Goal: Task Accomplishment & Management: Use online tool/utility

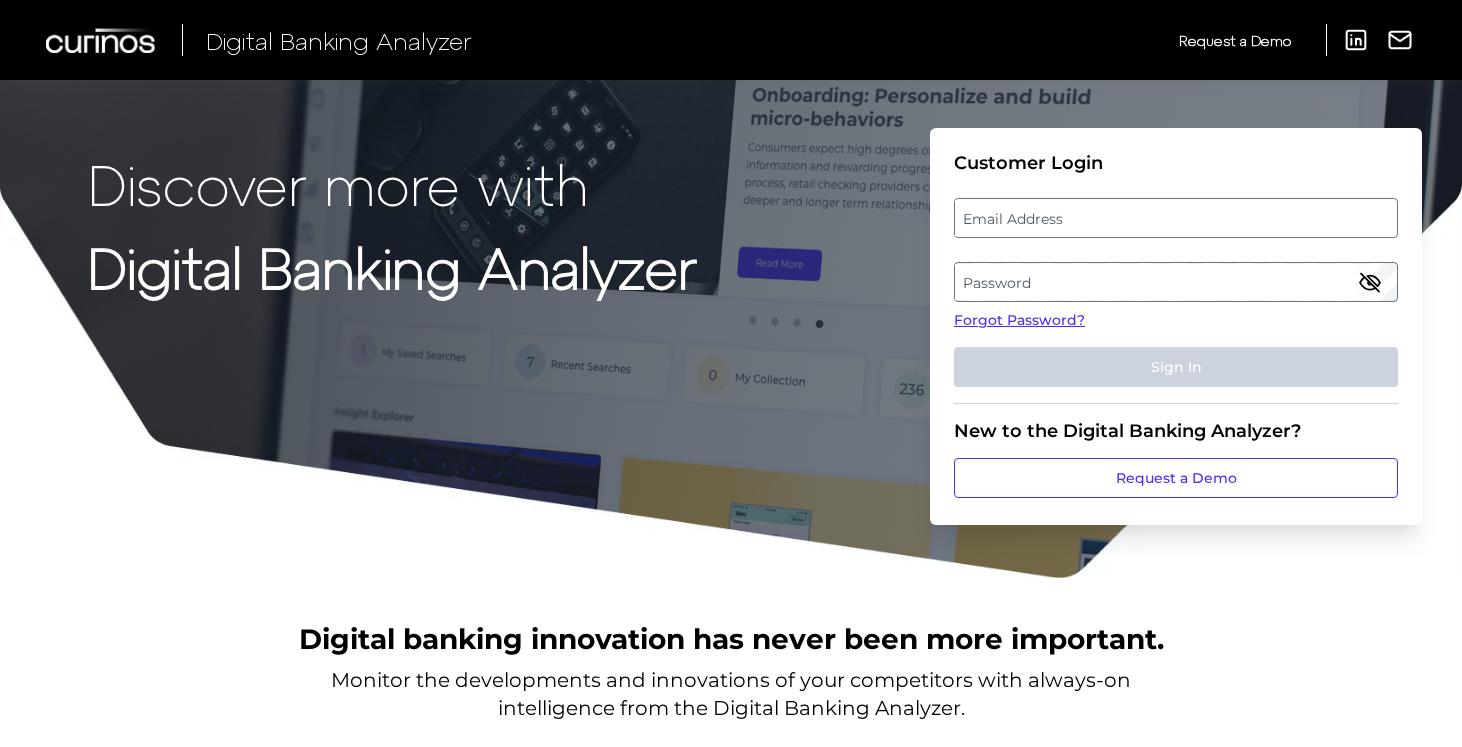
click at [1200, 216] on label "Email Address" at bounding box center [1175, 218] width 441 height 36
click at [1200, 216] on input "email" at bounding box center [1176, 218] width 444 height 40
type input "[PERSON_NAME][EMAIL_ADDRESS][PERSON_NAME][DOMAIN_NAME]"
click at [1212, 277] on label "Password" at bounding box center [1175, 282] width 441 height 36
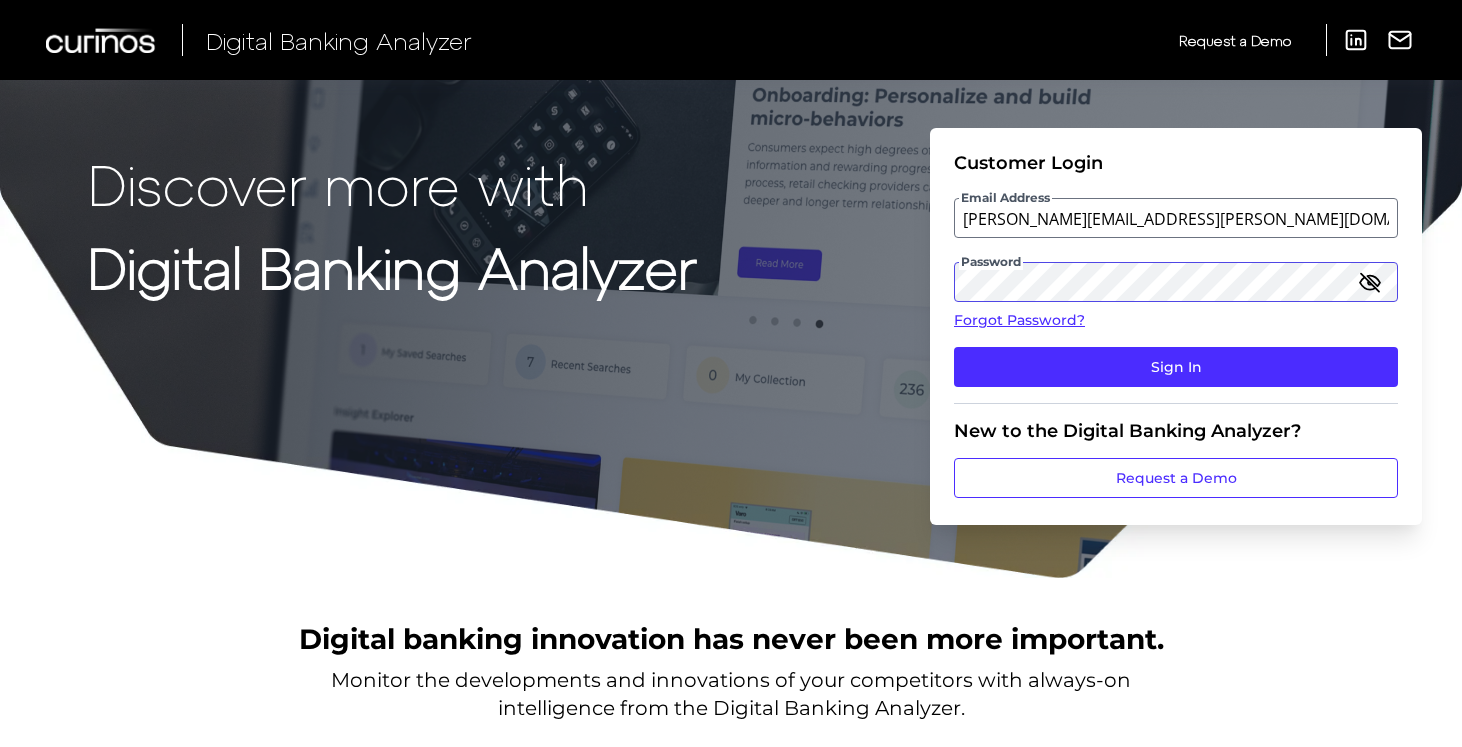
click at [954, 347] on button "Sign In" at bounding box center [1176, 367] width 444 height 40
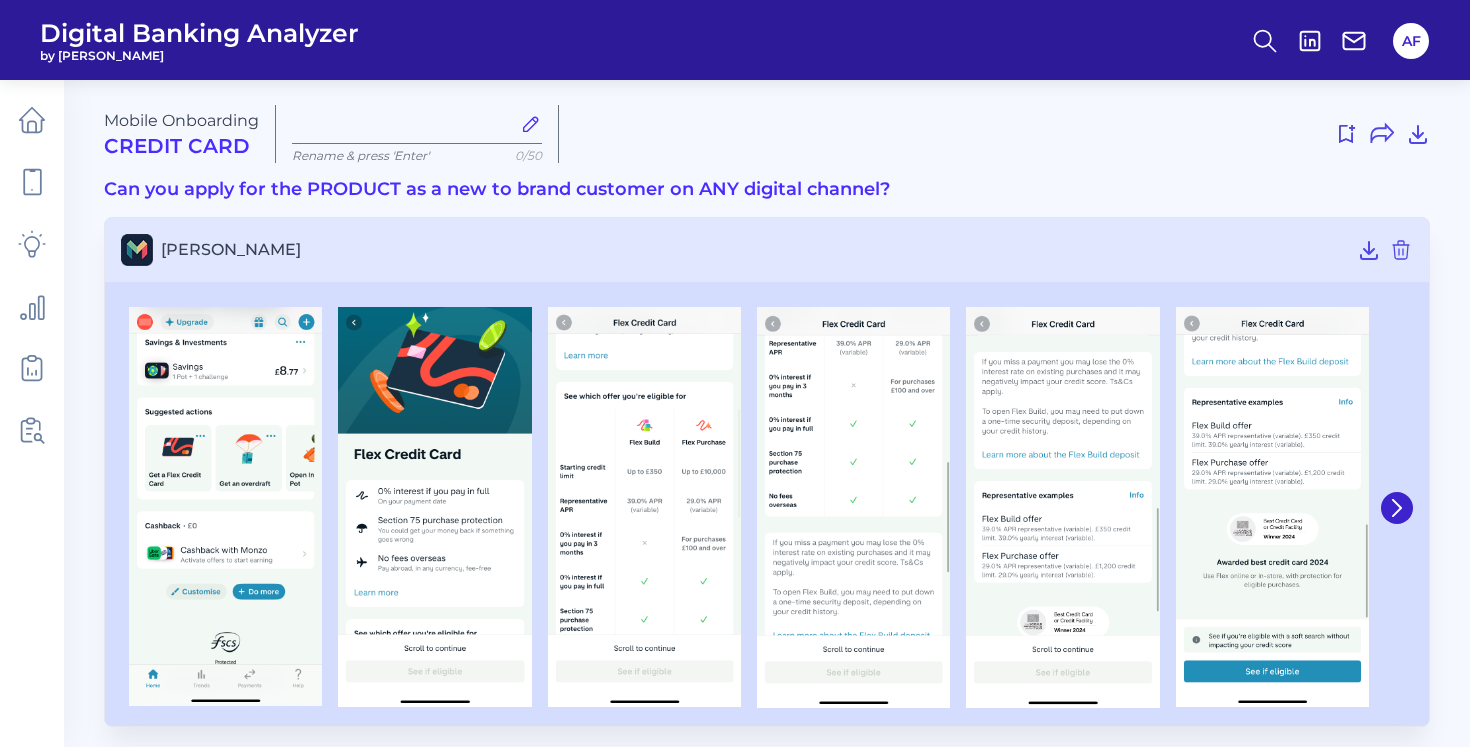
type input "[DATE]"
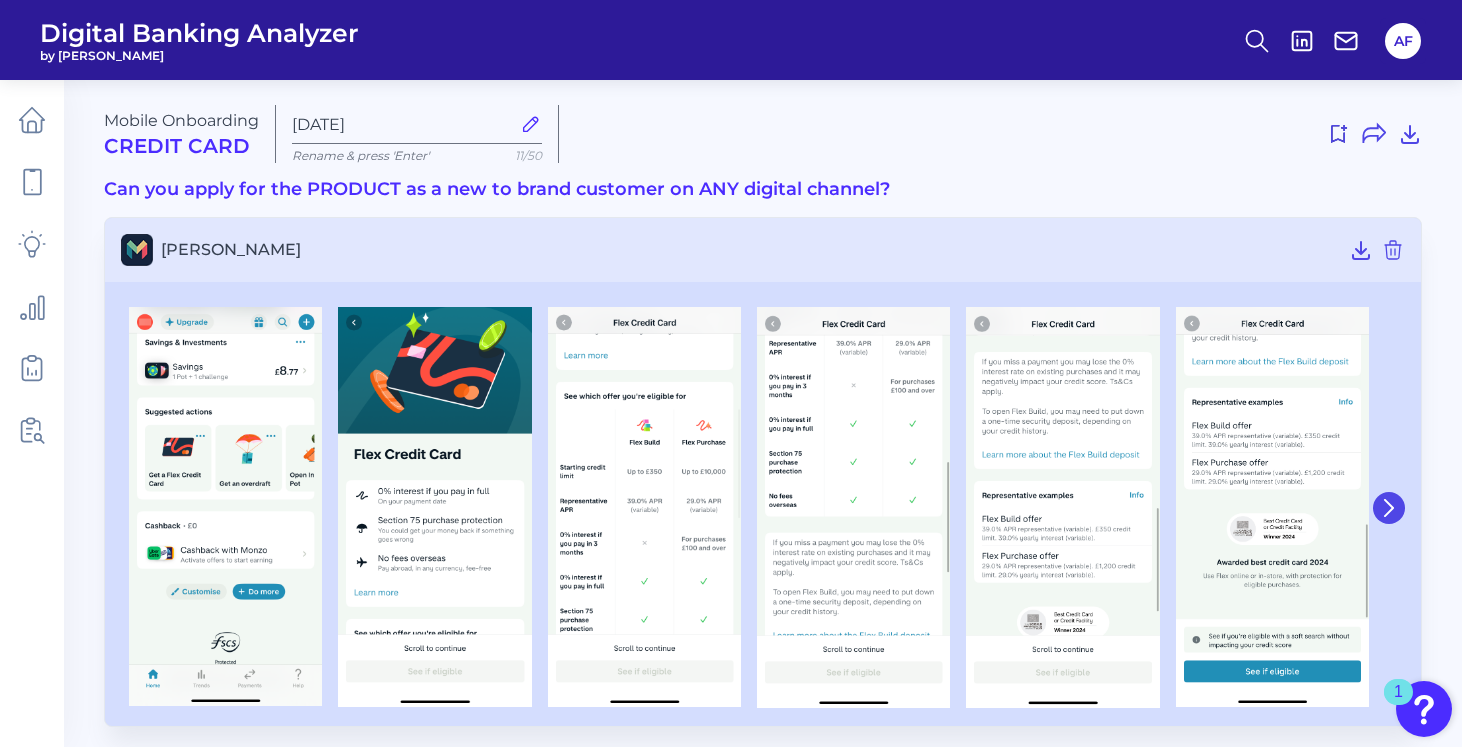
click at [1390, 507] on icon at bounding box center [1389, 508] width 18 height 18
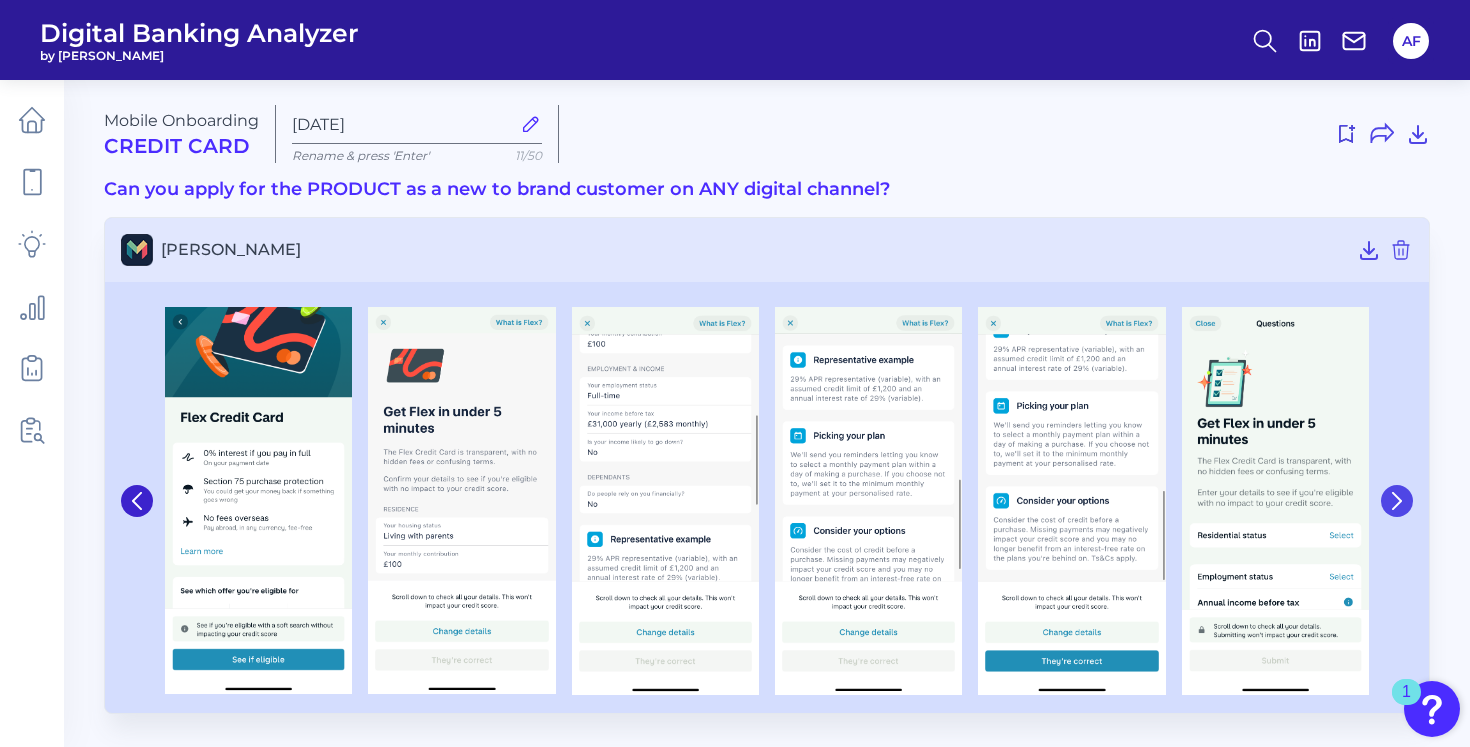
click at [1390, 507] on icon at bounding box center [1397, 501] width 18 height 18
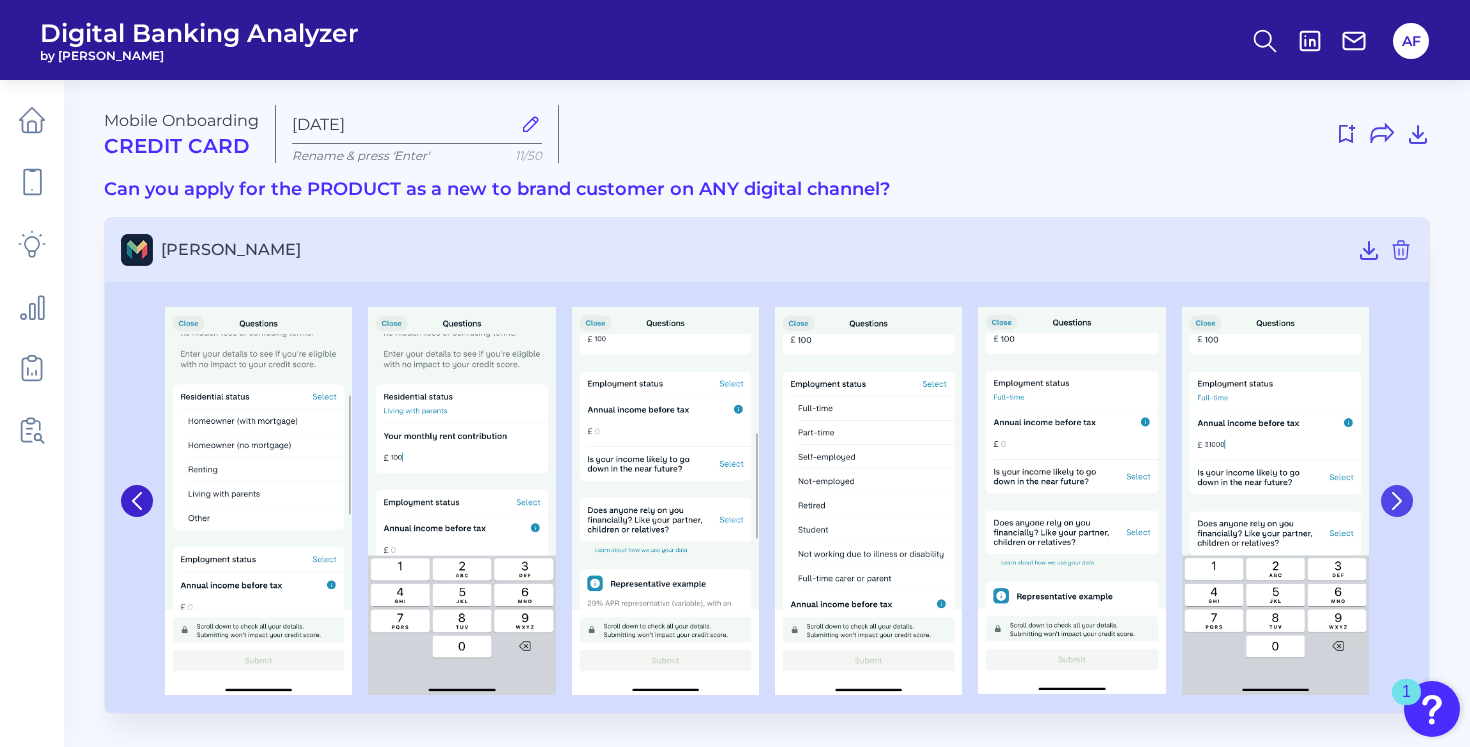
click at [1390, 507] on icon at bounding box center [1397, 501] width 18 height 18
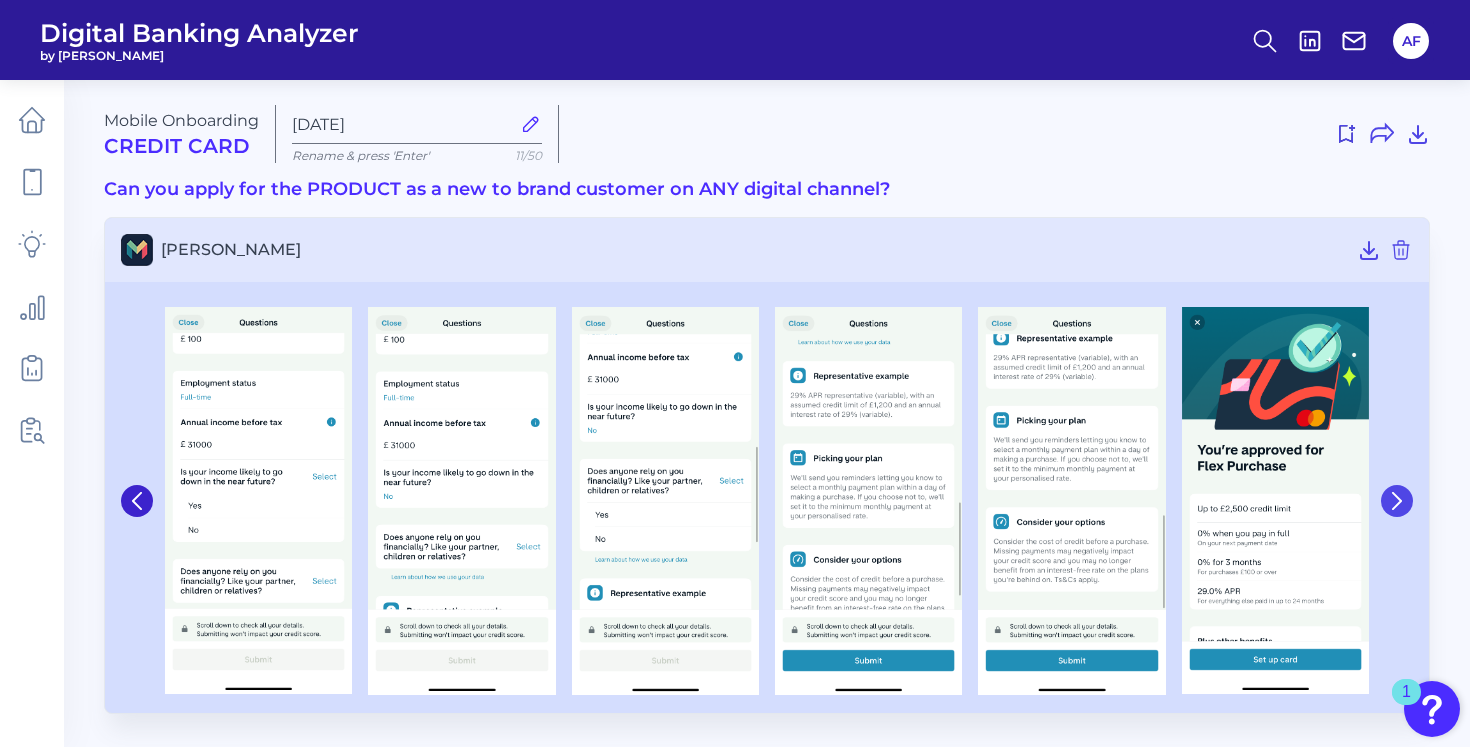
click at [1390, 507] on icon at bounding box center [1397, 501] width 18 height 18
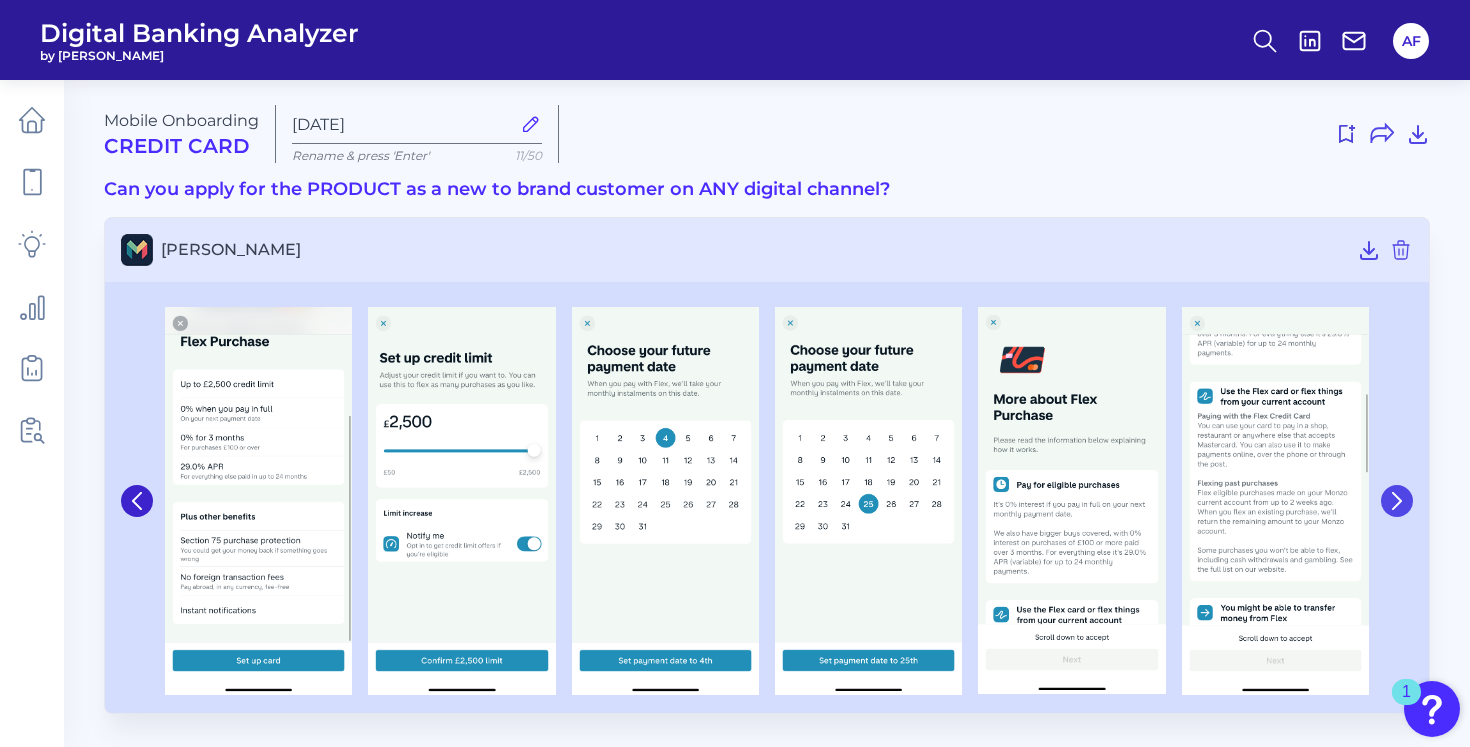
click at [1390, 507] on icon at bounding box center [1397, 501] width 18 height 18
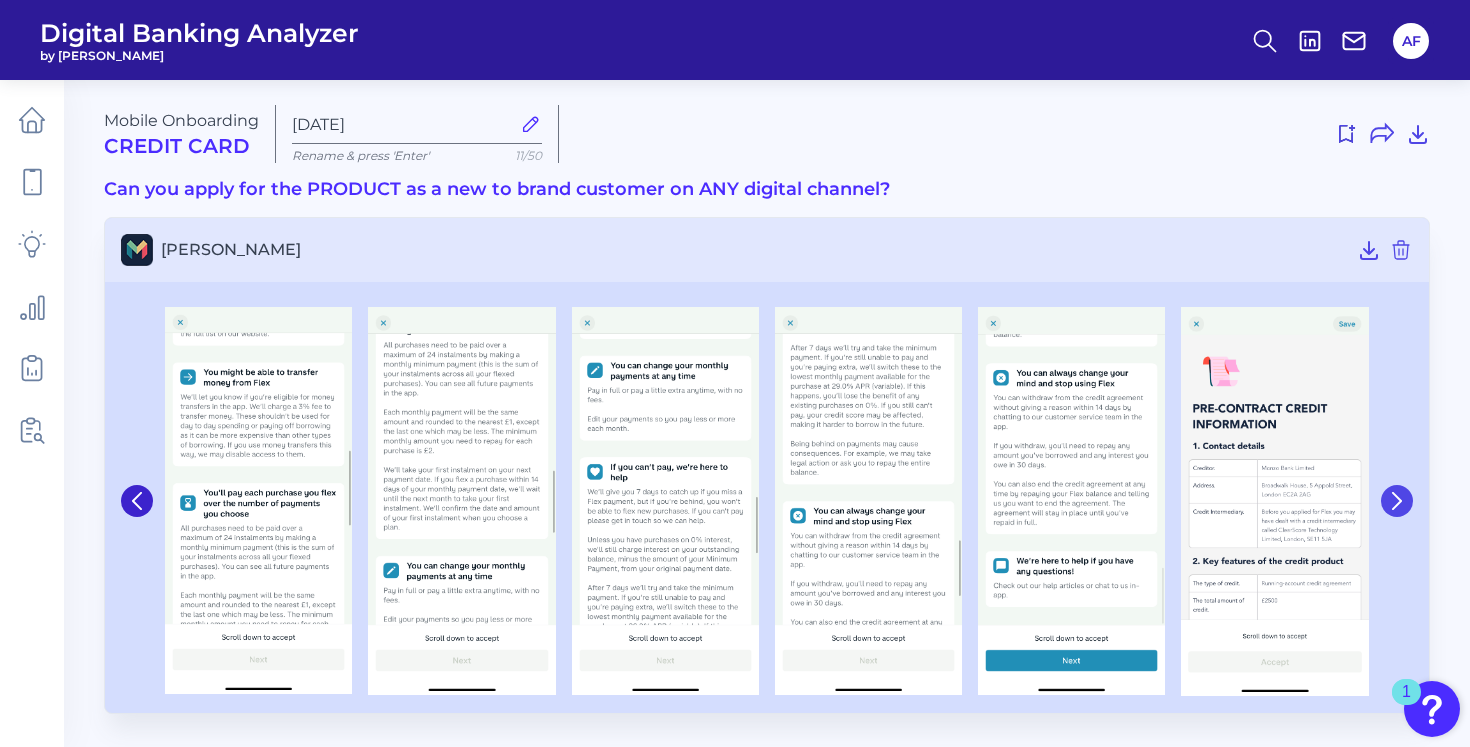
click at [1390, 507] on icon at bounding box center [1397, 501] width 18 height 18
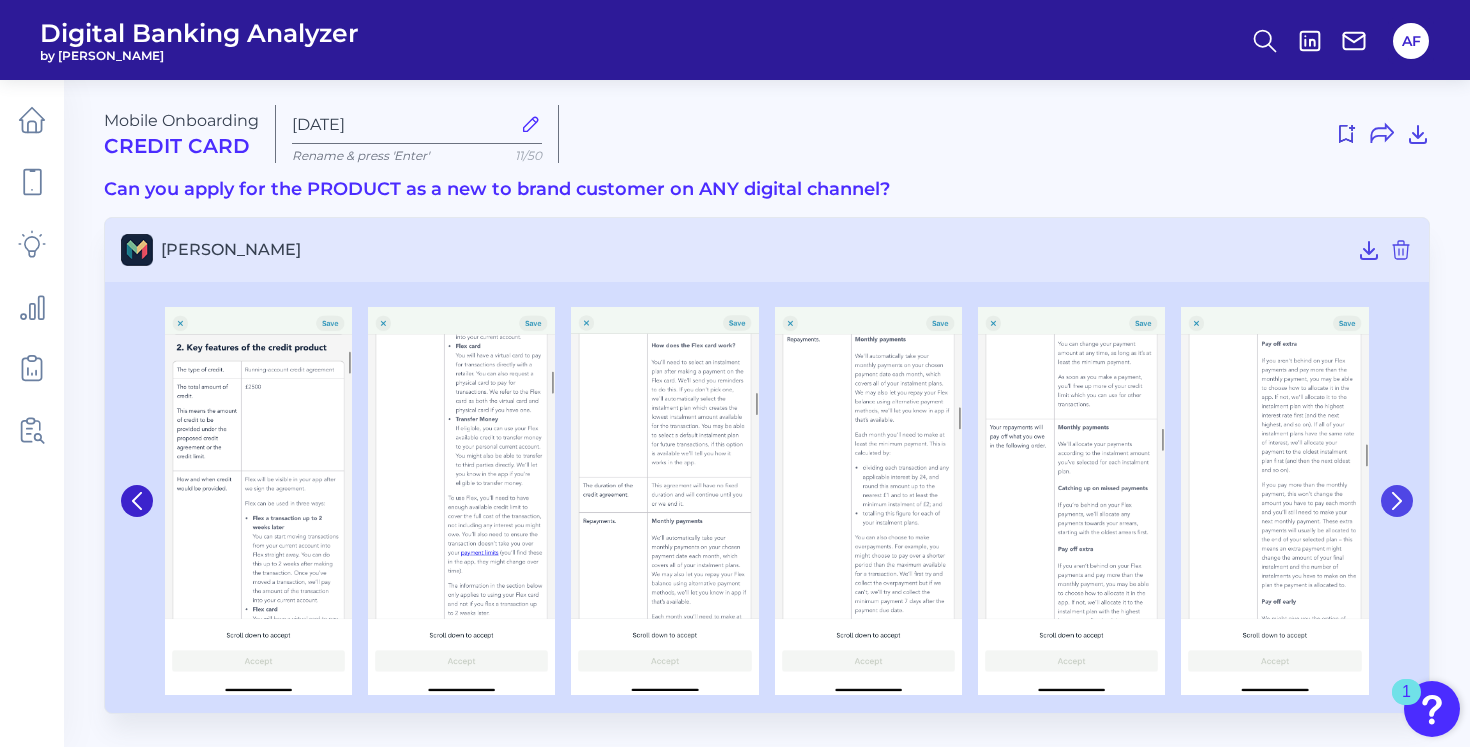
click at [1390, 507] on icon at bounding box center [1397, 501] width 18 height 18
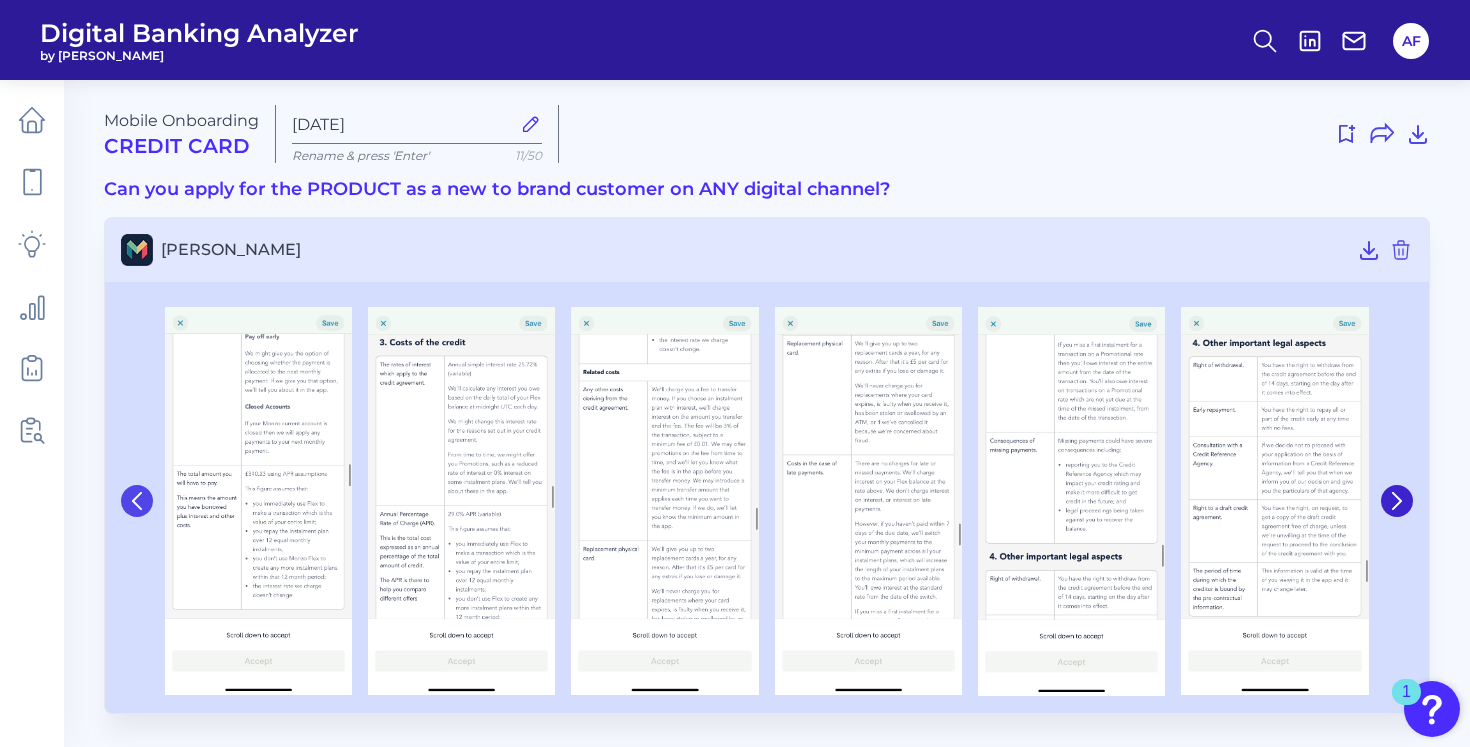
click at [137, 505] on icon at bounding box center [137, 501] width 8 height 16
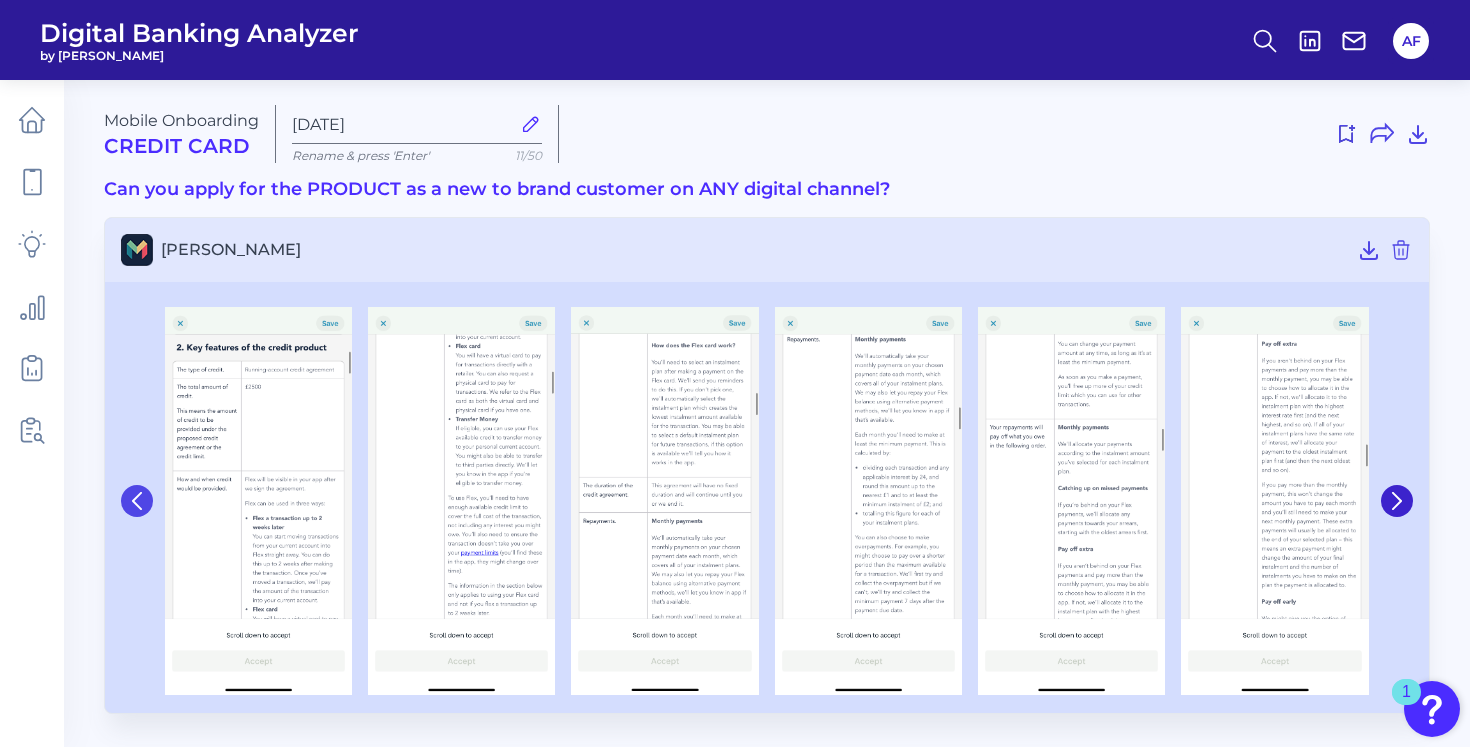
click at [137, 505] on icon at bounding box center [137, 501] width 8 height 16
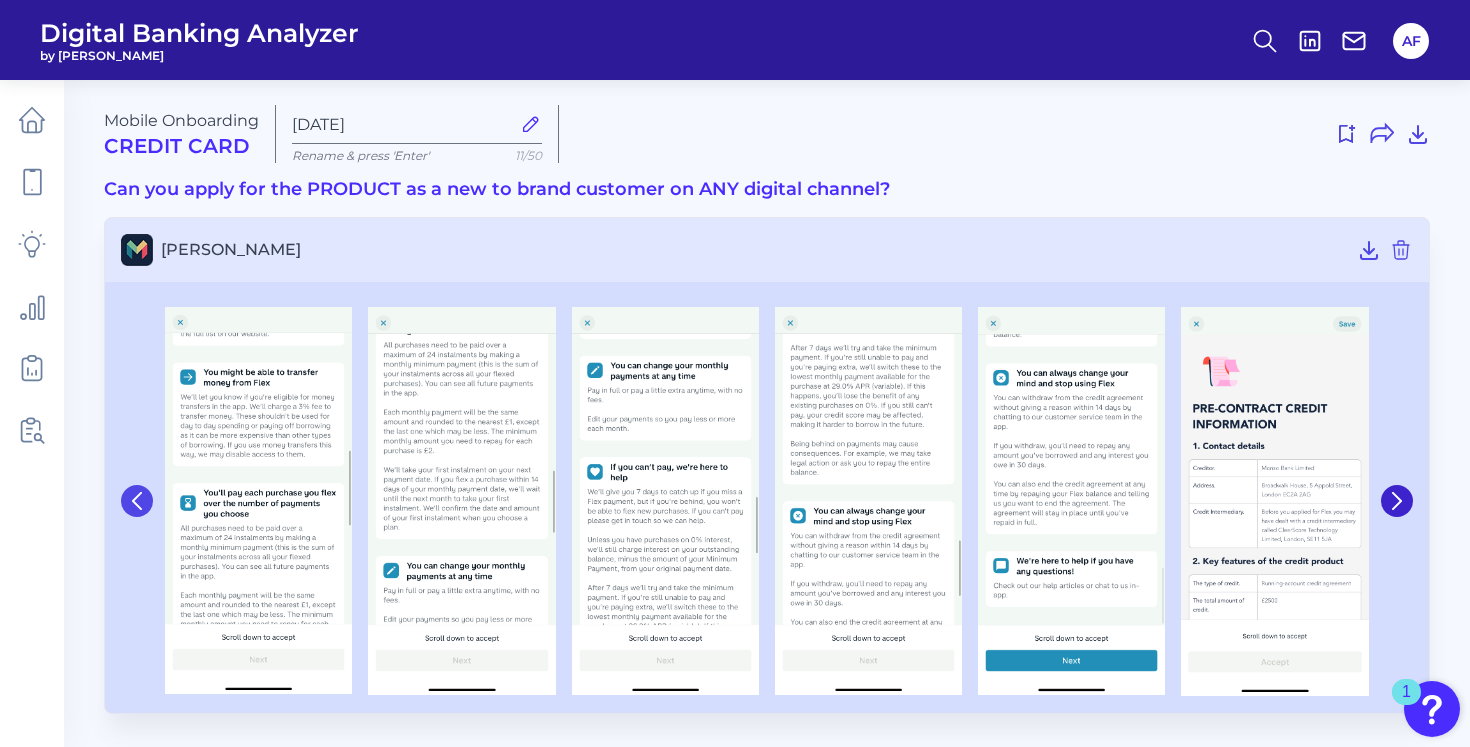
click at [137, 505] on icon at bounding box center [137, 501] width 8 height 16
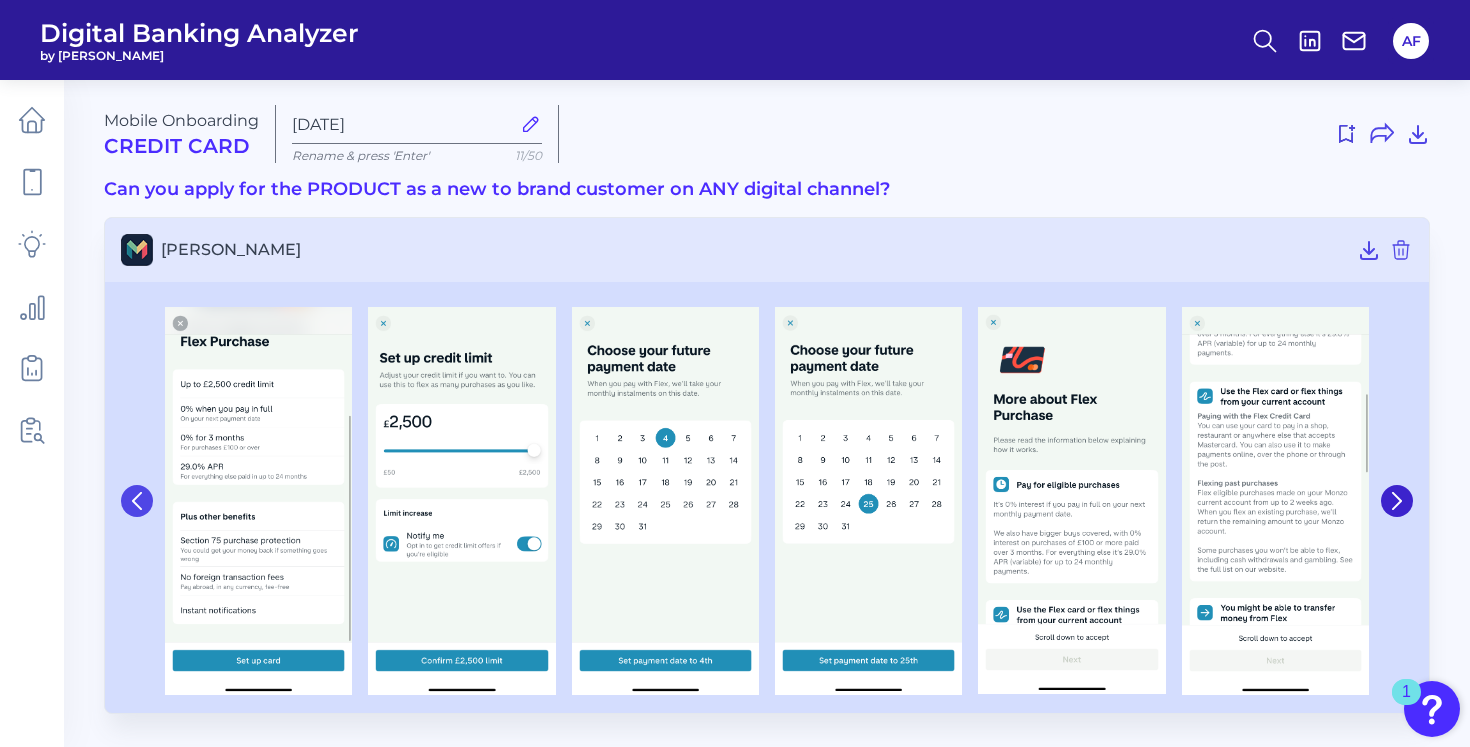
click at [137, 505] on icon at bounding box center [137, 501] width 8 height 16
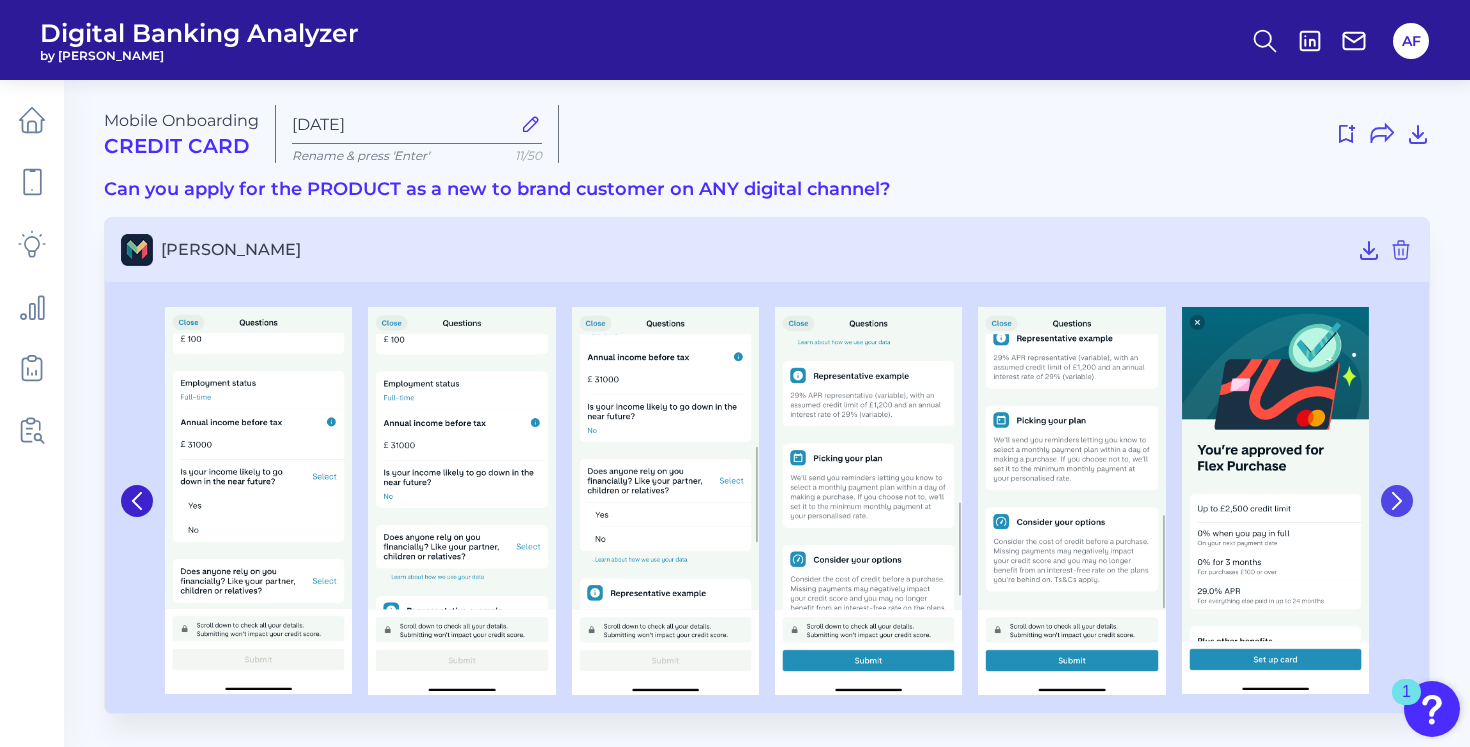
click at [1392, 507] on icon at bounding box center [1397, 501] width 18 height 18
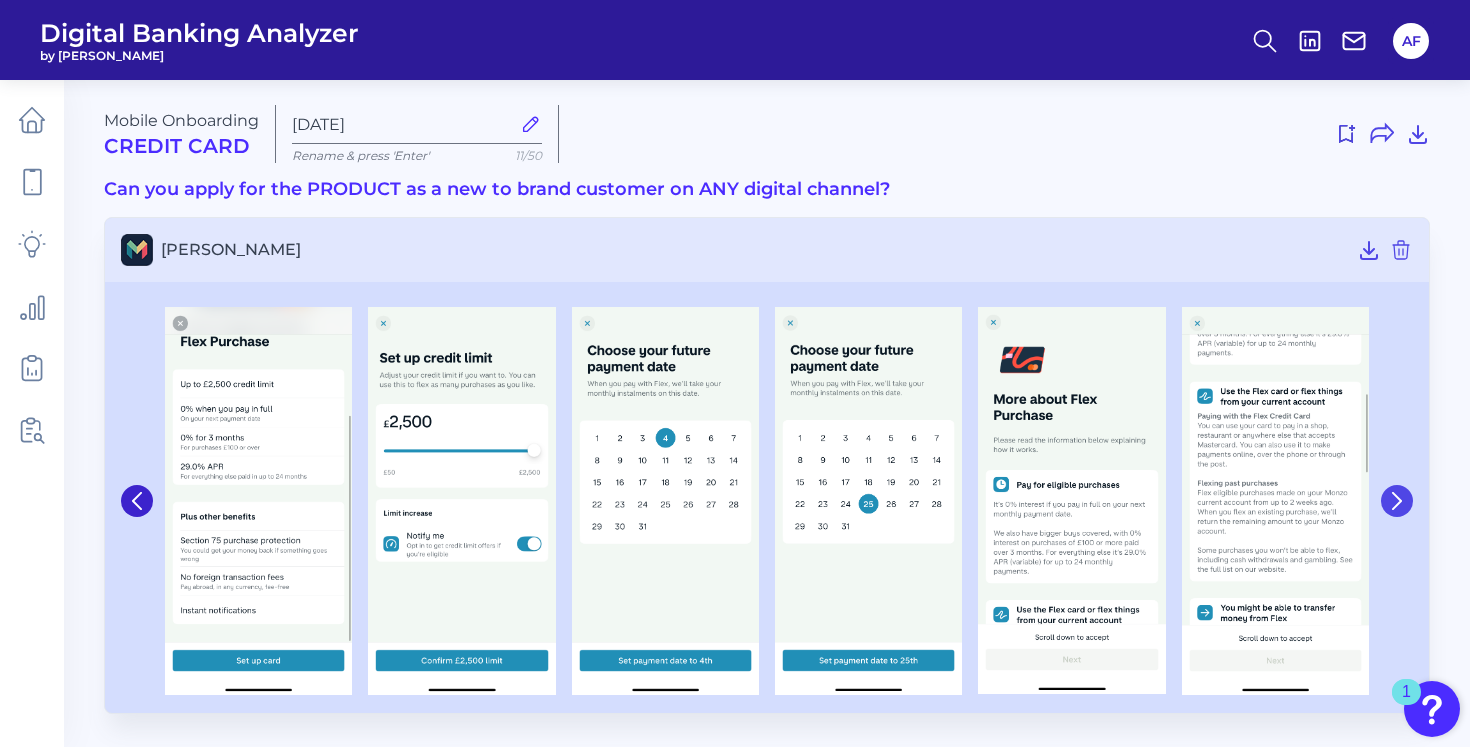
click at [1393, 502] on icon at bounding box center [1397, 501] width 18 height 18
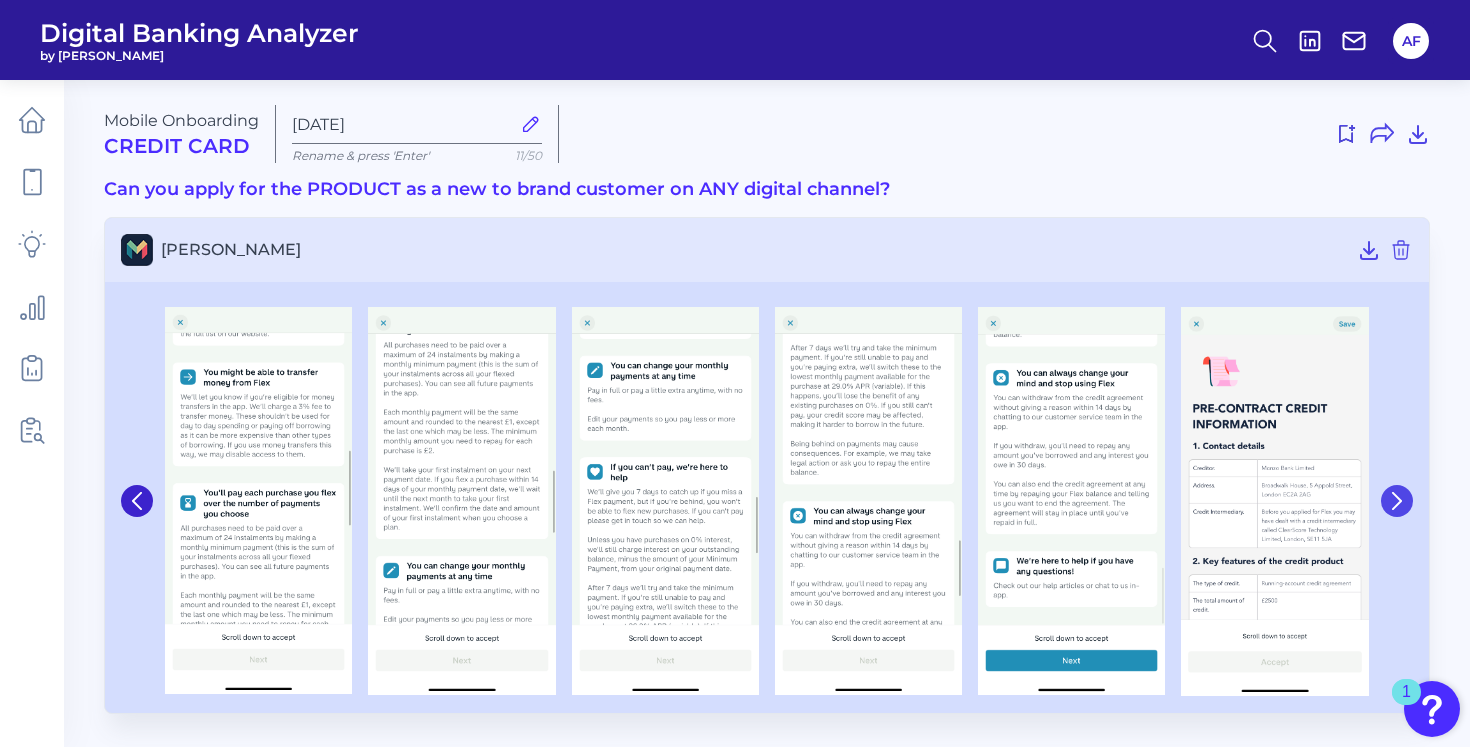
click at [1393, 502] on icon at bounding box center [1397, 501] width 18 height 18
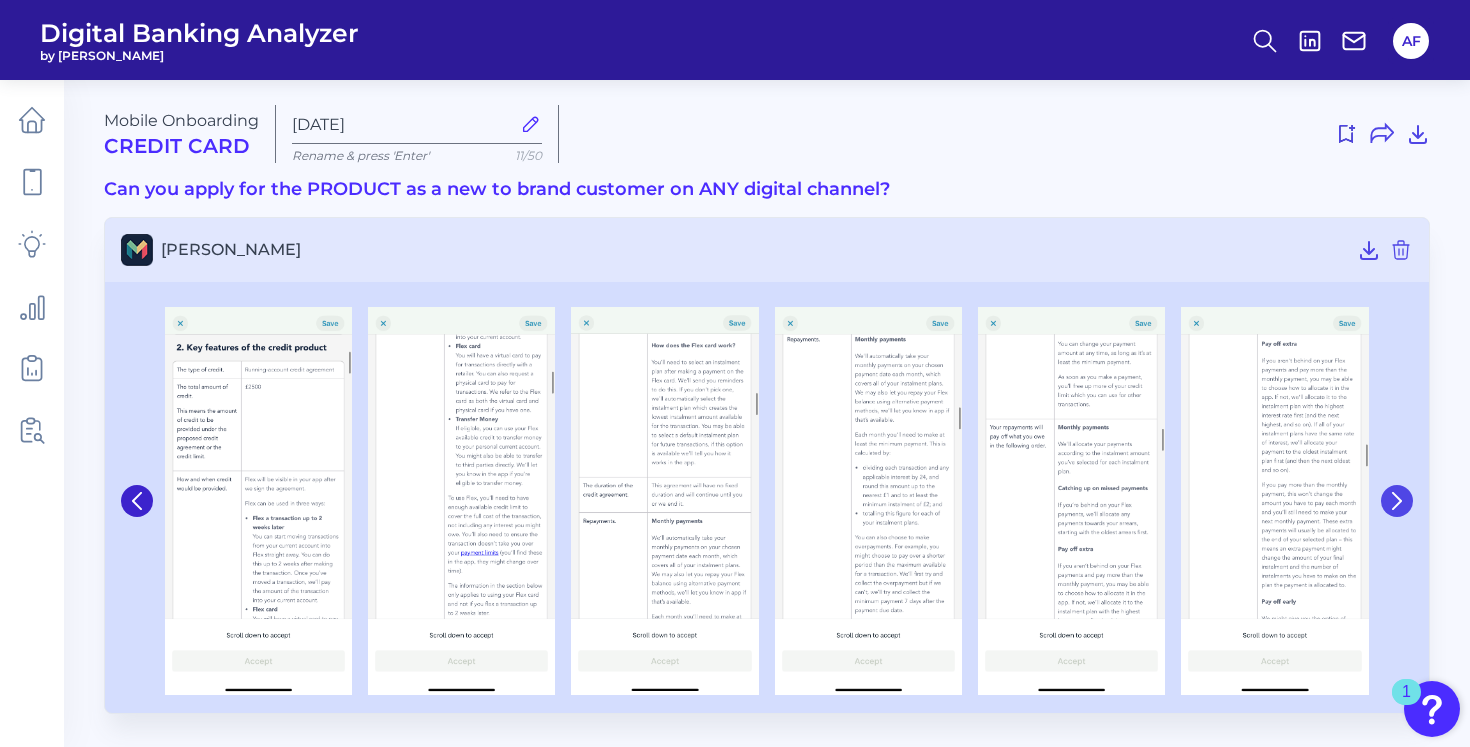
click at [1393, 502] on icon at bounding box center [1397, 501] width 18 height 18
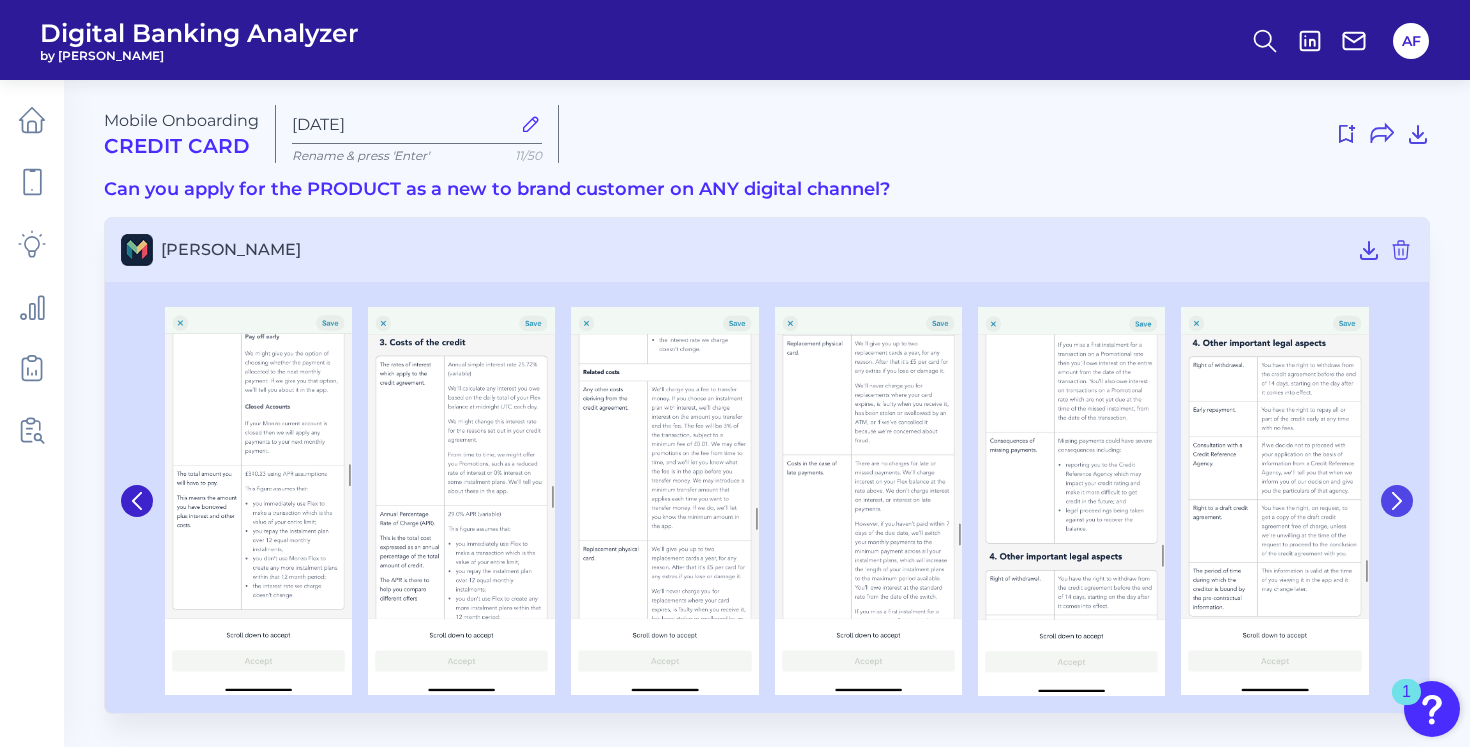
click at [1393, 502] on icon at bounding box center [1397, 501] width 18 height 18
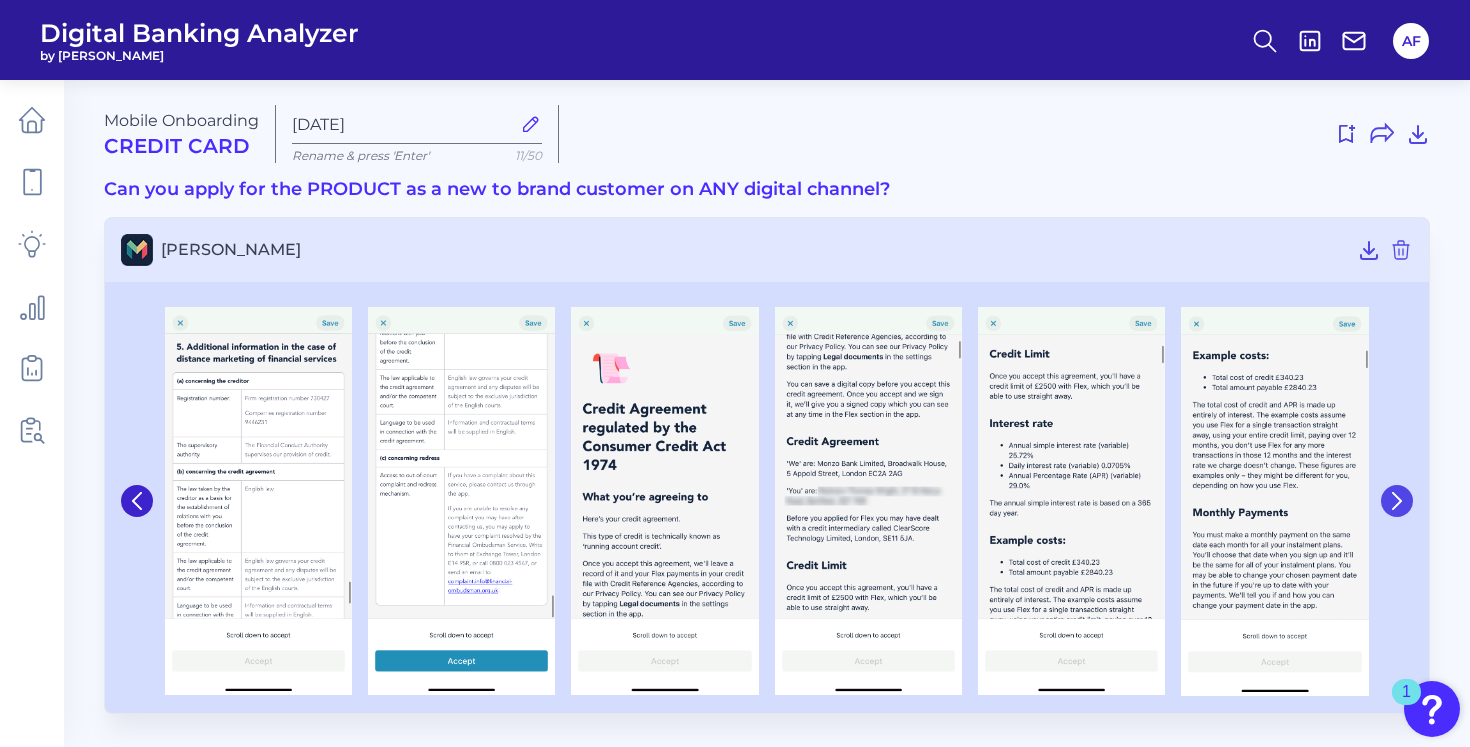
click at [1393, 502] on icon at bounding box center [1397, 501] width 18 height 18
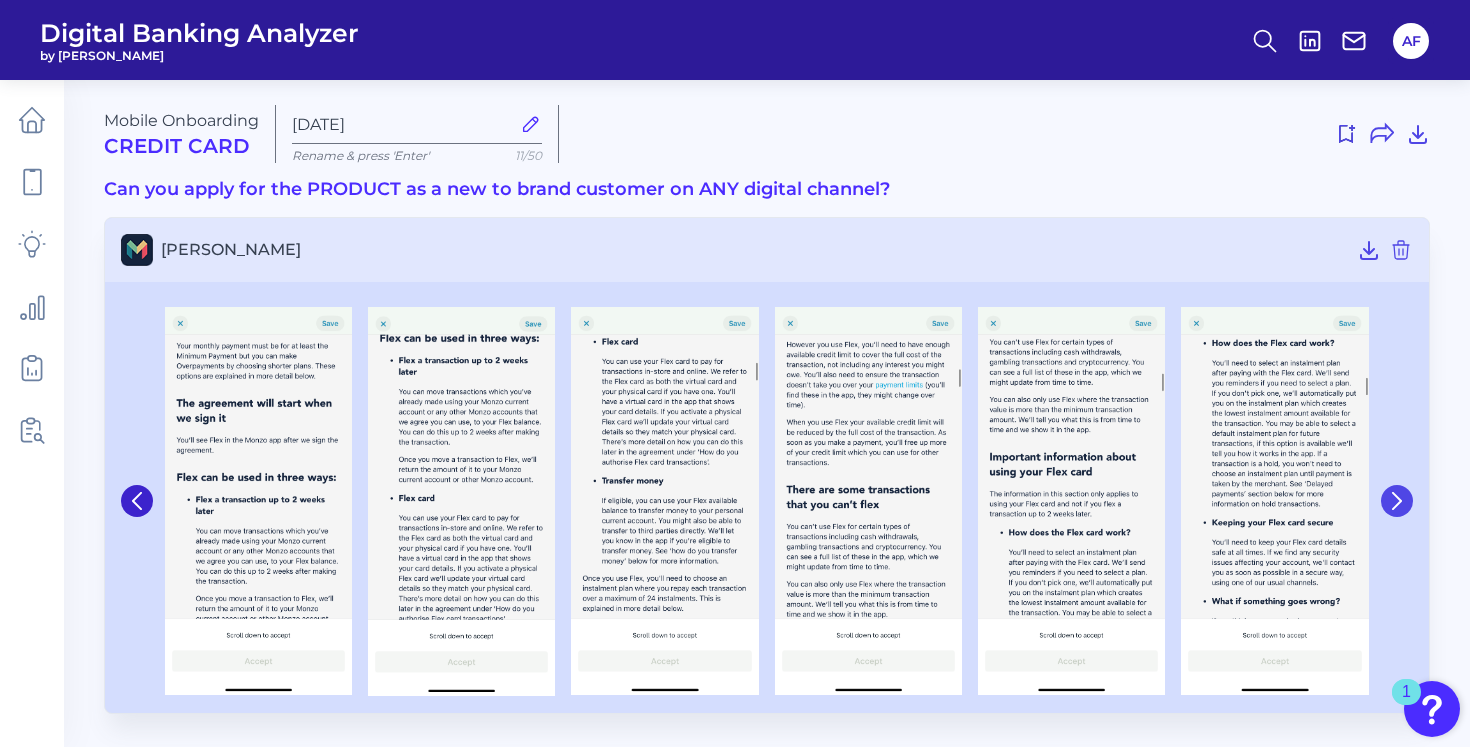
click at [1393, 502] on icon at bounding box center [1397, 501] width 18 height 18
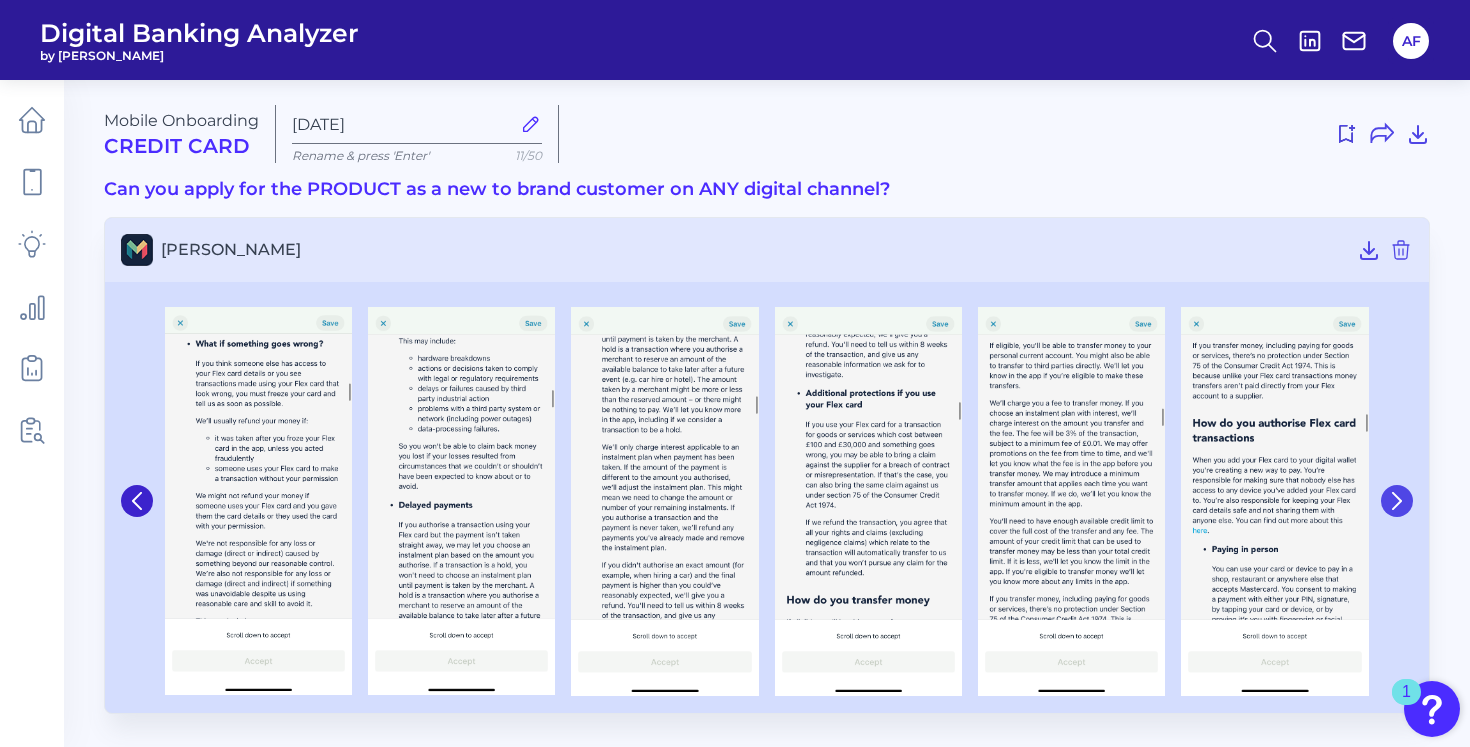
click at [1393, 502] on icon at bounding box center [1397, 501] width 18 height 18
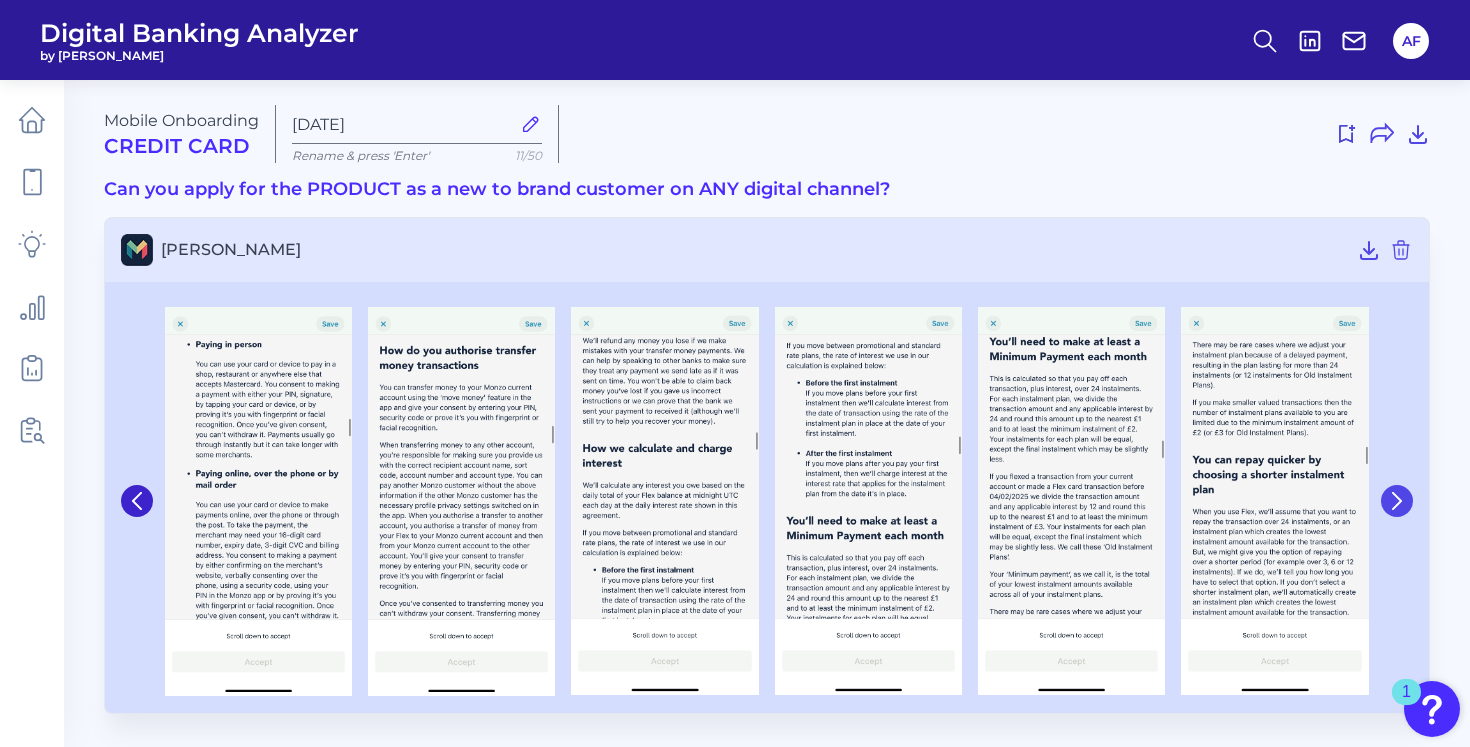
click at [1393, 502] on icon at bounding box center [1397, 501] width 18 height 18
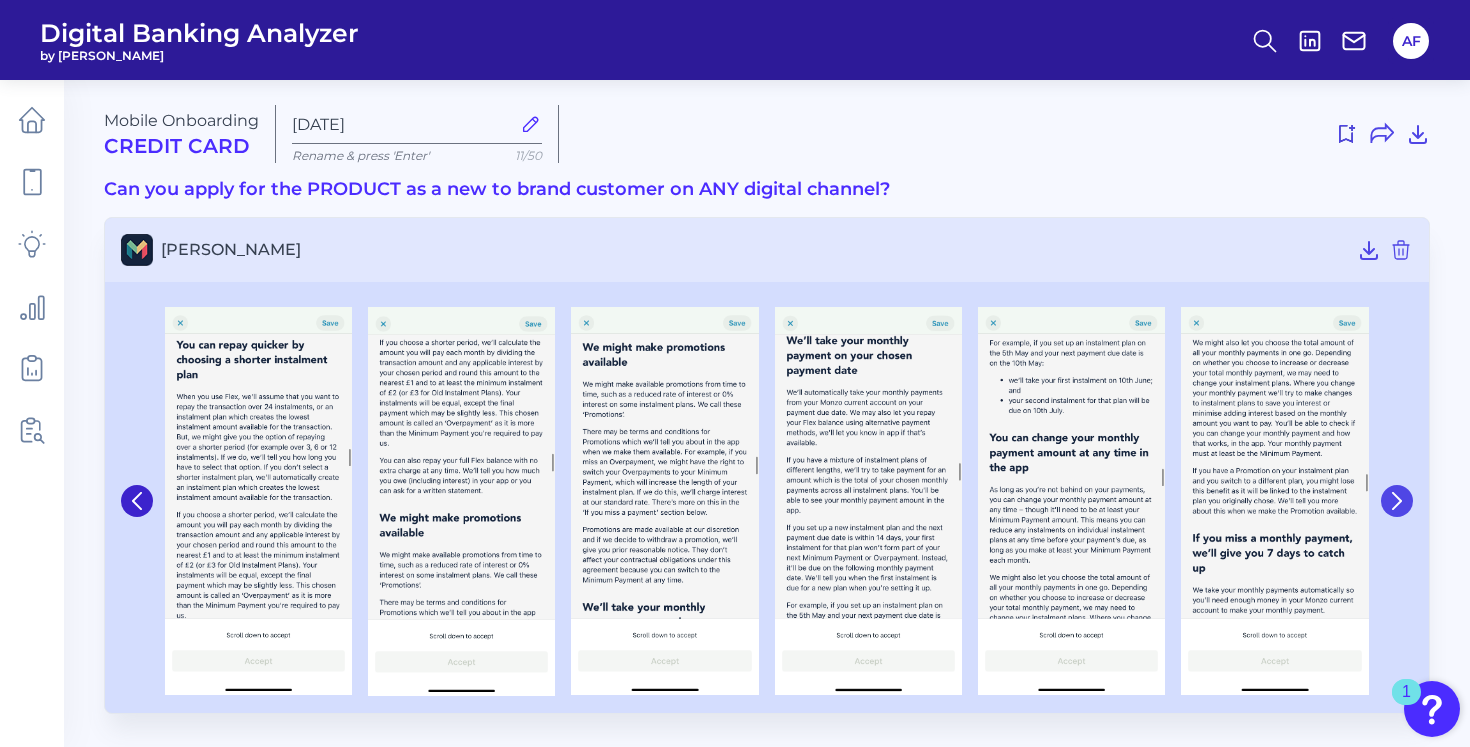
click at [1393, 502] on icon at bounding box center [1397, 501] width 18 height 18
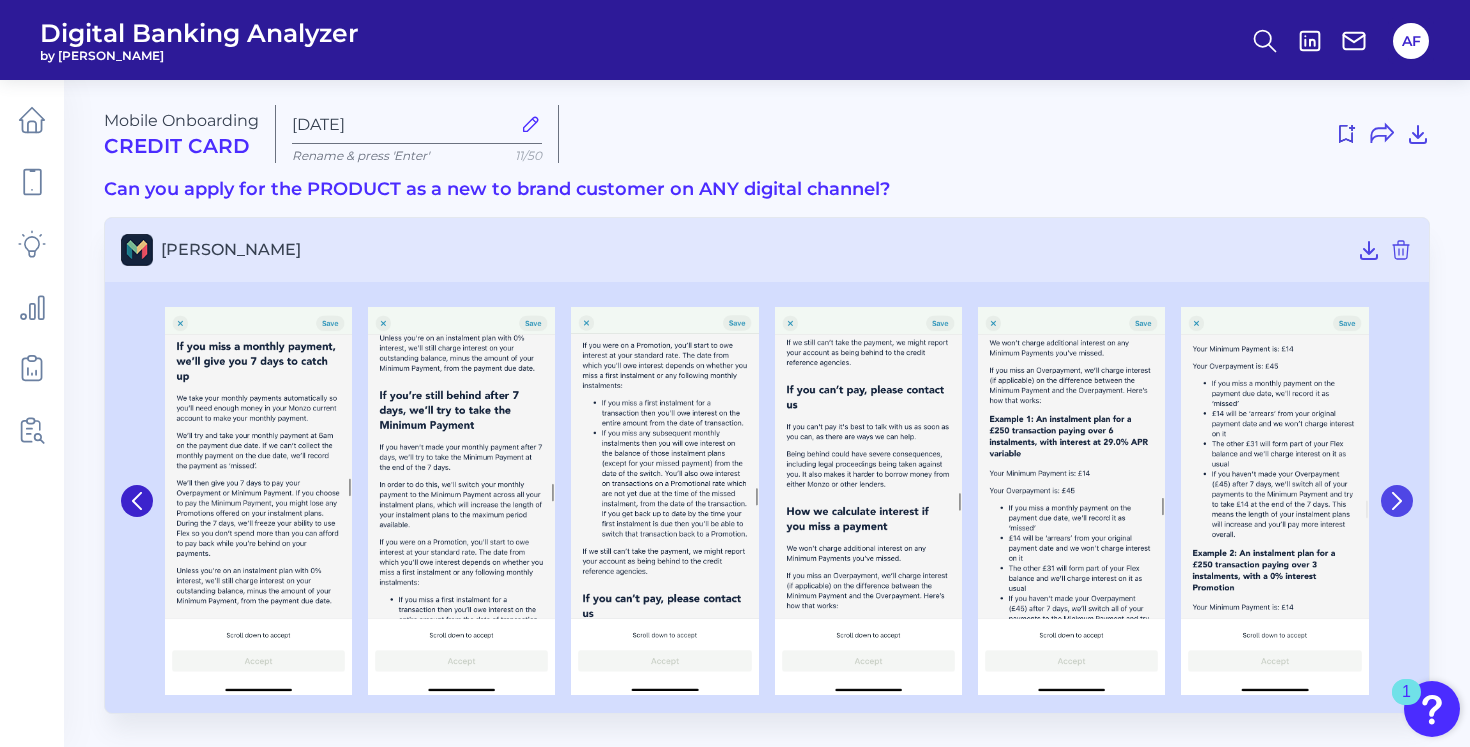
click at [1393, 502] on icon at bounding box center [1397, 501] width 18 height 18
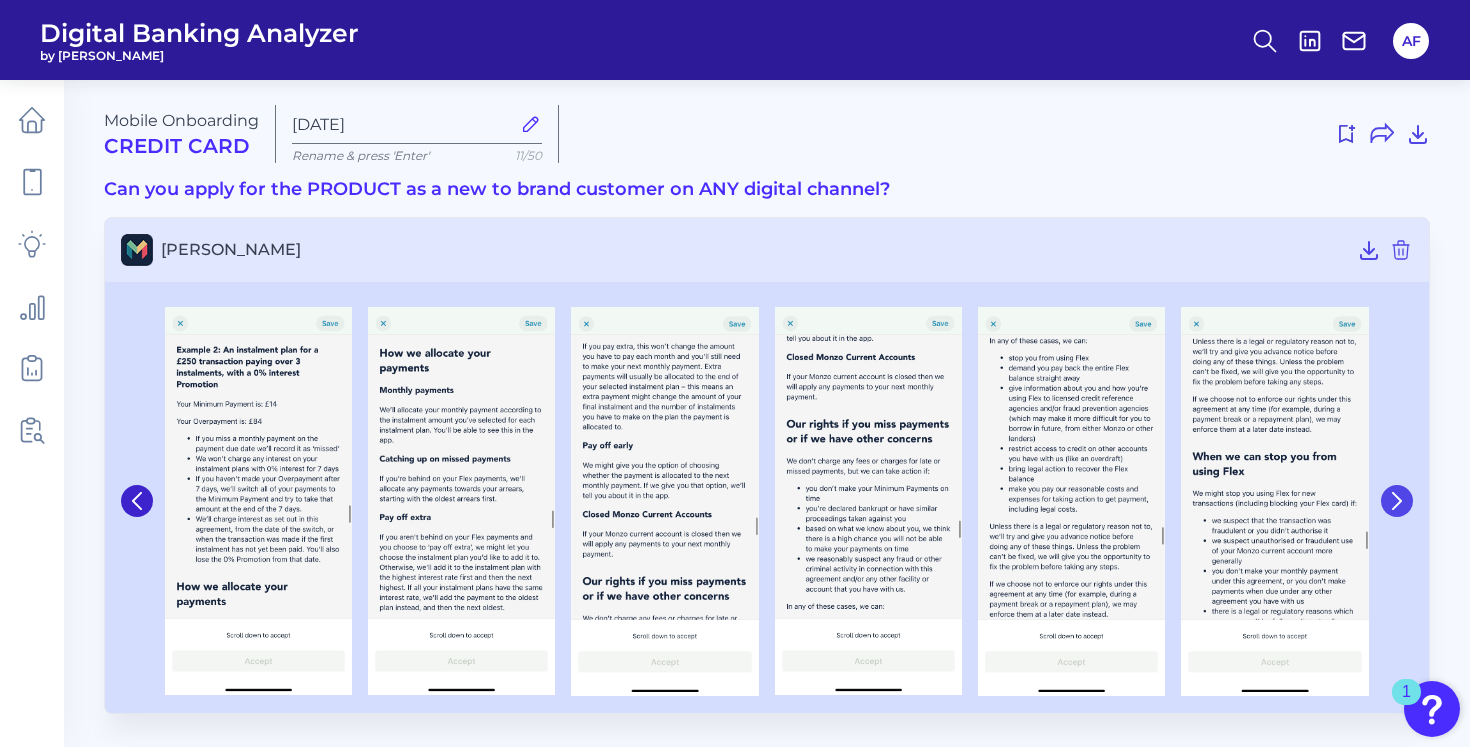
click at [1393, 502] on icon at bounding box center [1397, 501] width 18 height 18
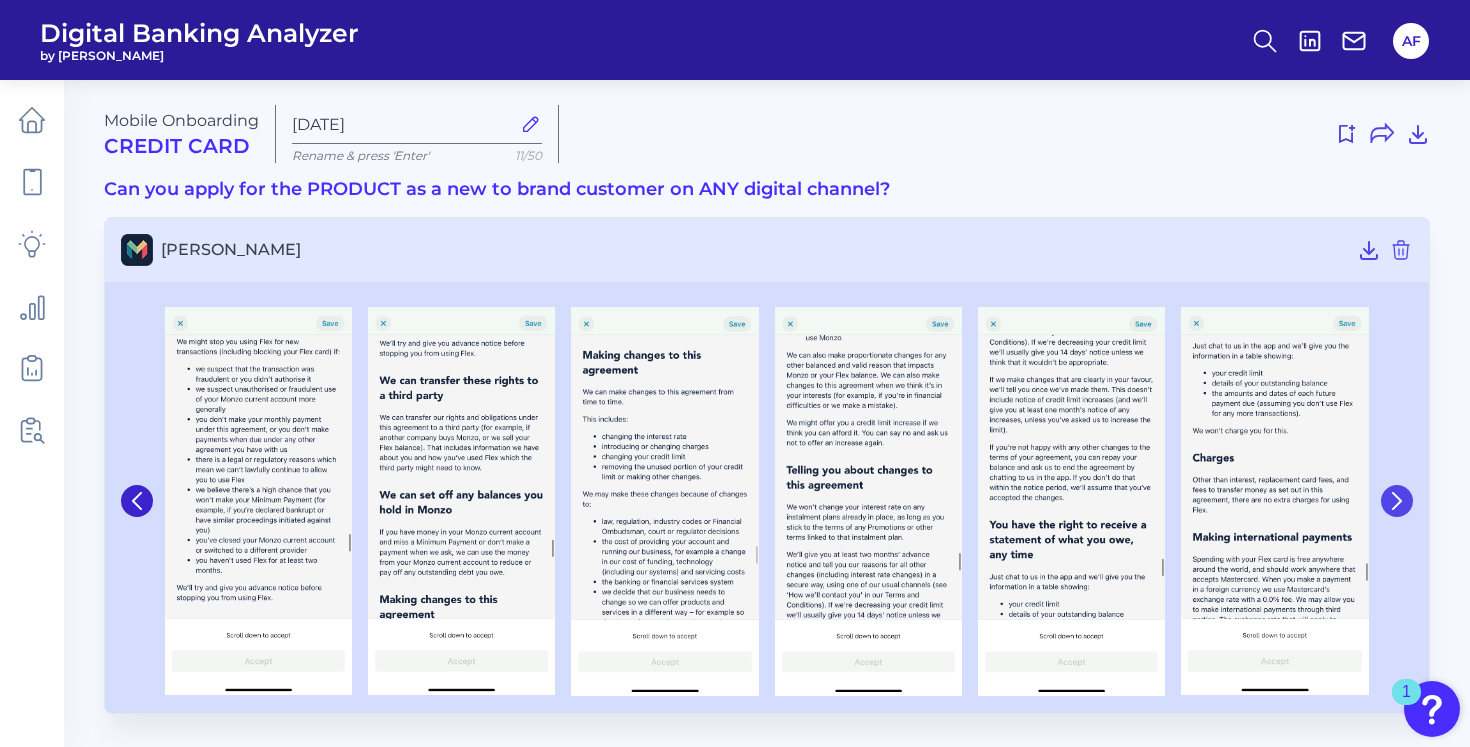
click at [1393, 502] on icon at bounding box center [1397, 501] width 18 height 18
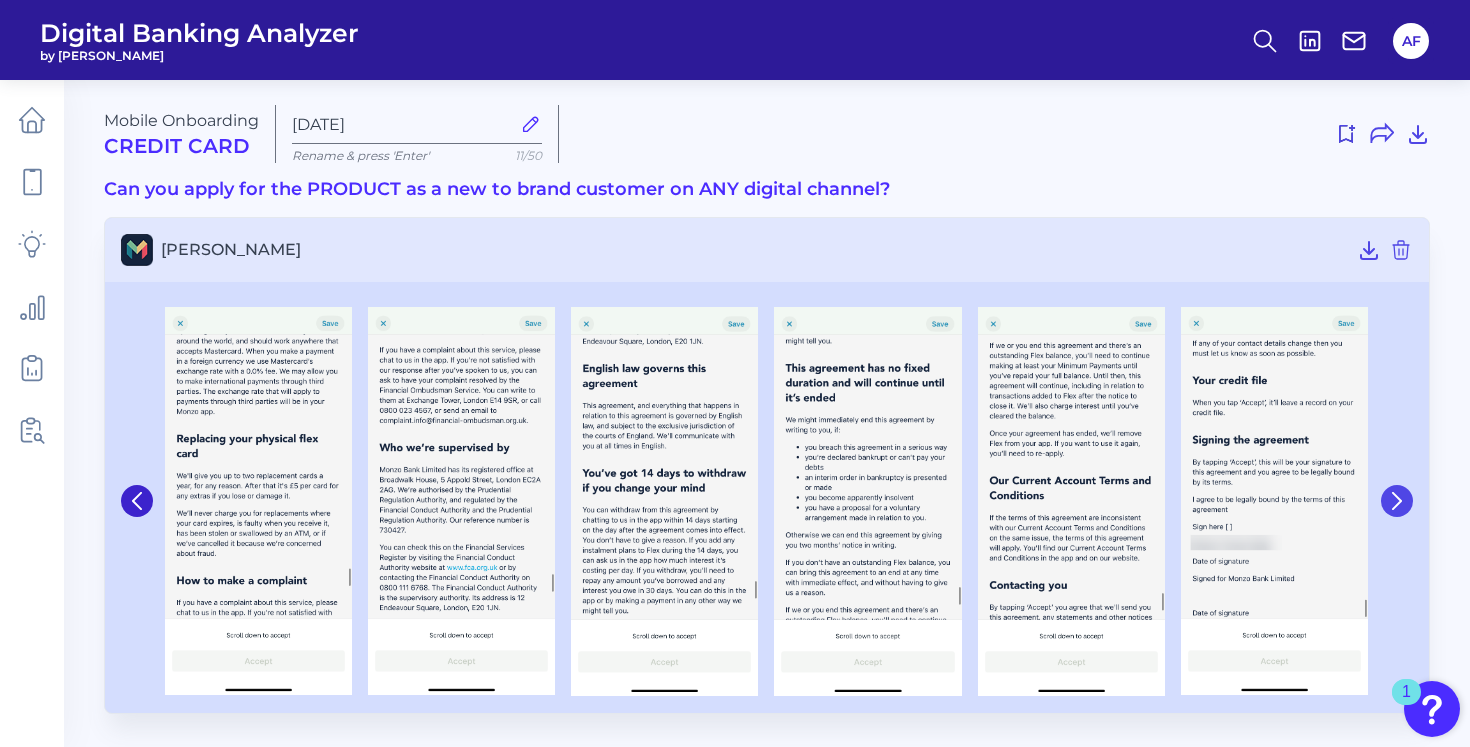
click at [1393, 502] on icon at bounding box center [1397, 501] width 18 height 18
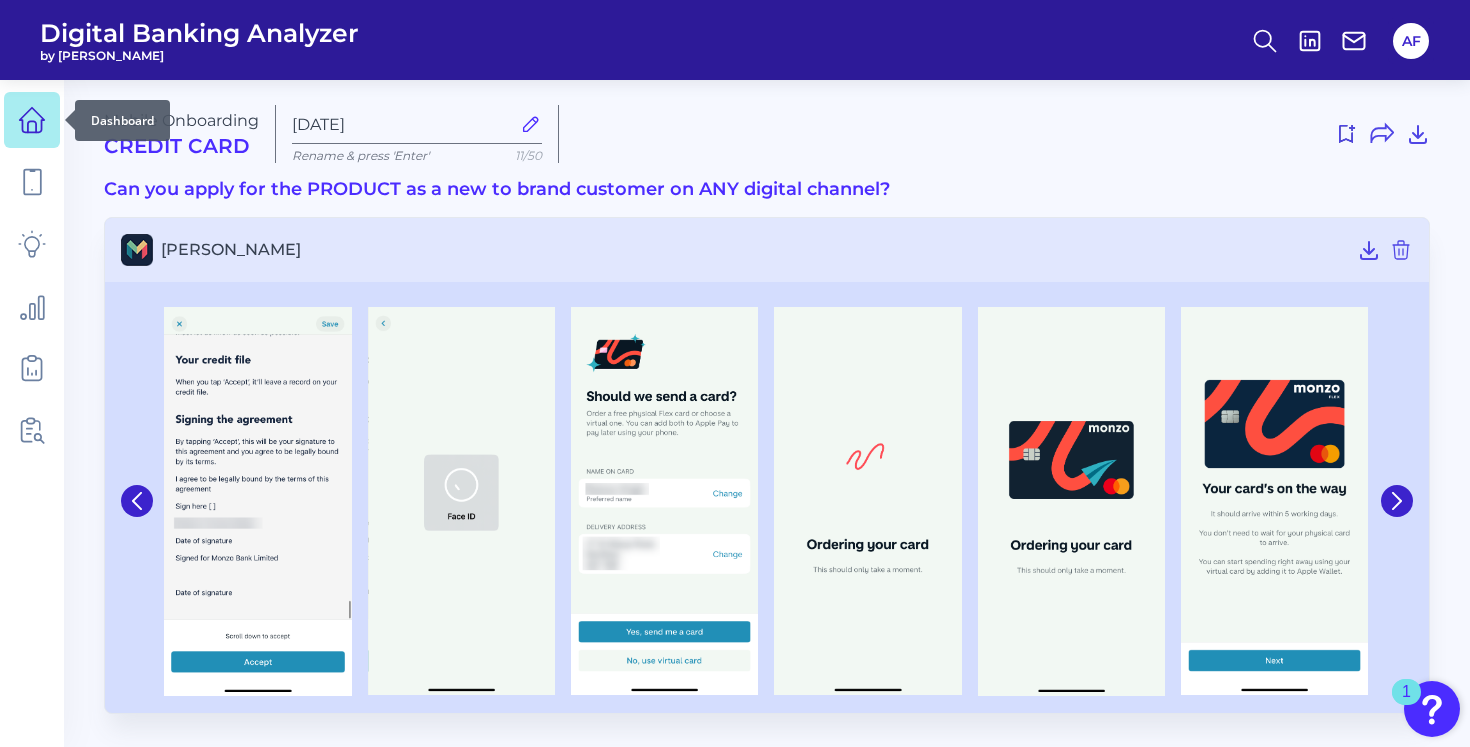
click at [42, 117] on icon at bounding box center [32, 120] width 25 height 25
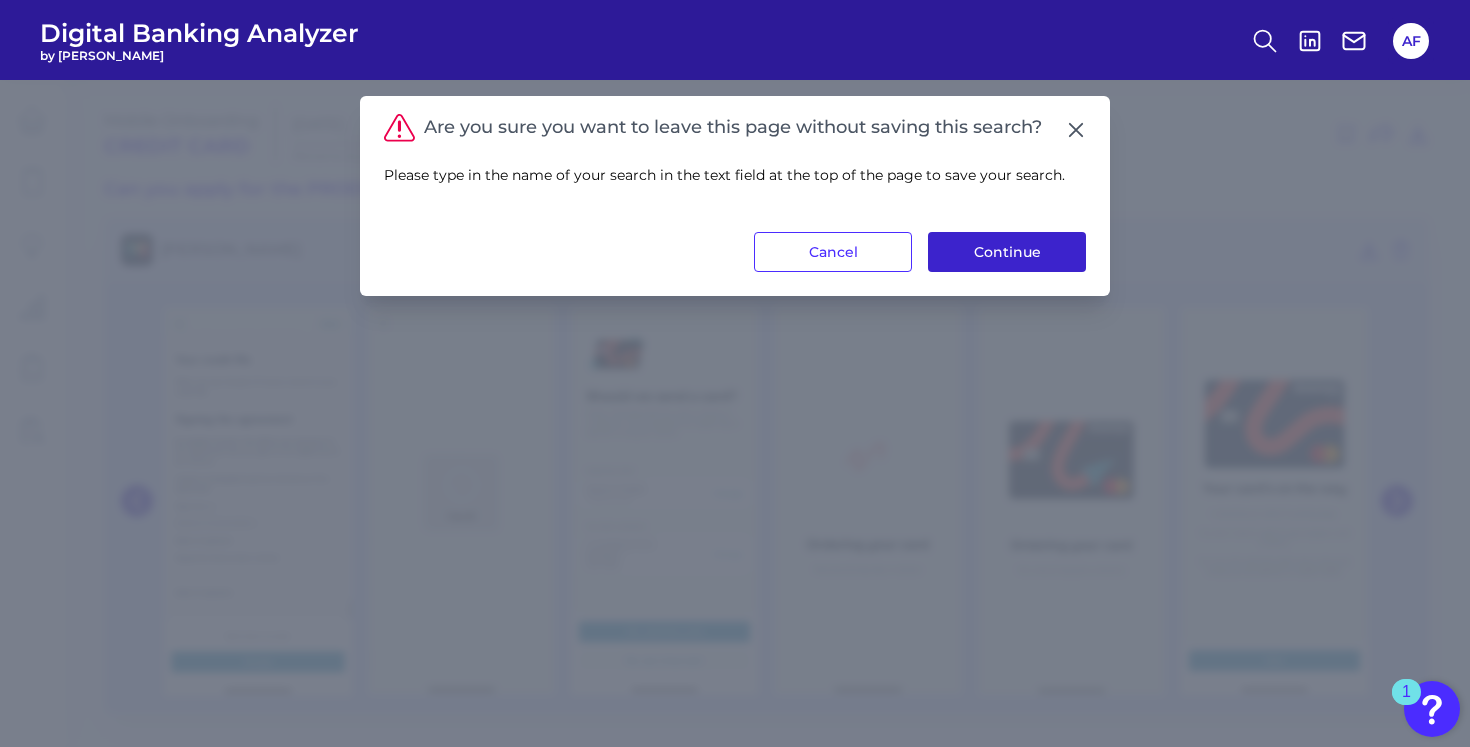
click at [1060, 252] on button "Continue" at bounding box center [1007, 252] width 158 height 40
